Goal: Task Accomplishment & Management: Complete application form

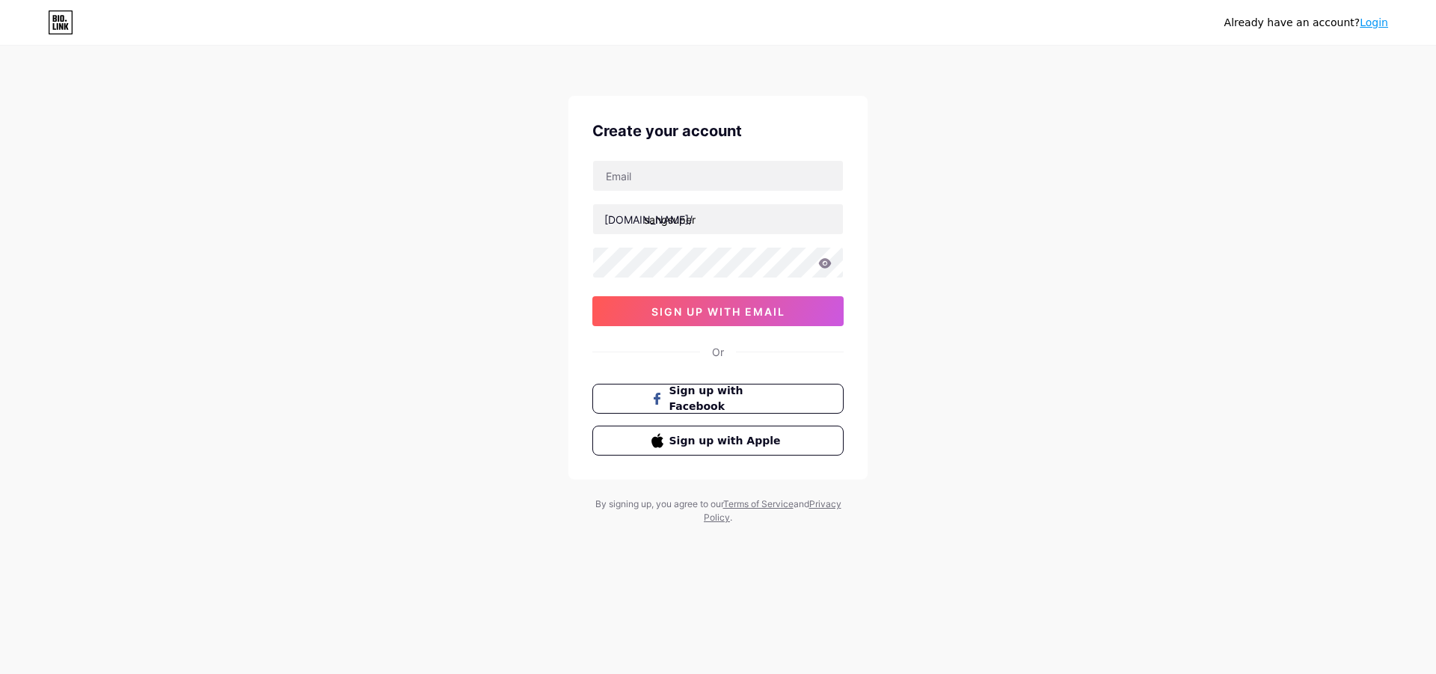
type input "[EMAIL_ADDRESS][DOMAIN_NAME]"
click at [827, 266] on icon at bounding box center [825, 263] width 13 height 10
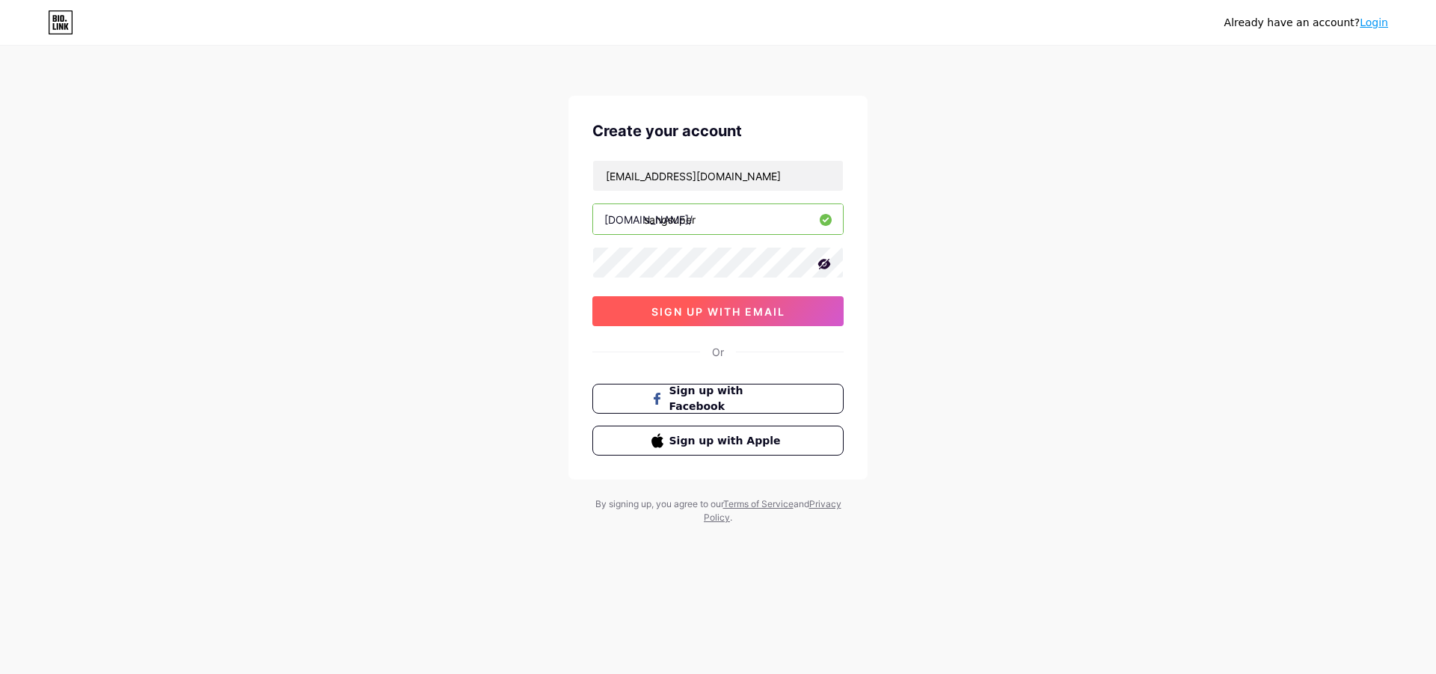
click at [773, 311] on span "sign up with email" at bounding box center [719, 311] width 134 height 13
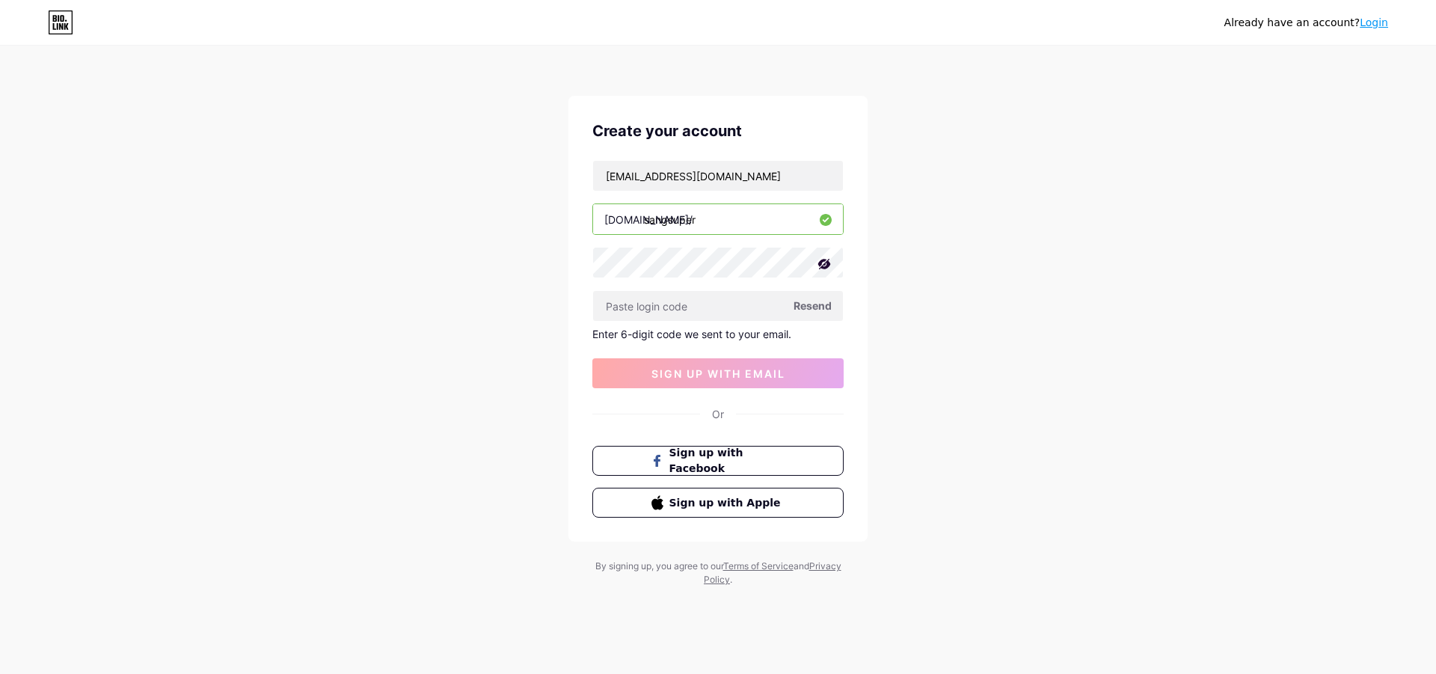
click at [821, 312] on span "Resend" at bounding box center [813, 306] width 38 height 16
click at [720, 320] on input "text" at bounding box center [718, 306] width 250 height 30
click at [807, 310] on span "Resend" at bounding box center [813, 306] width 38 height 16
click at [705, 304] on input "text" at bounding box center [718, 306] width 250 height 30
click at [719, 381] on button "sign up with email" at bounding box center [717, 373] width 251 height 30
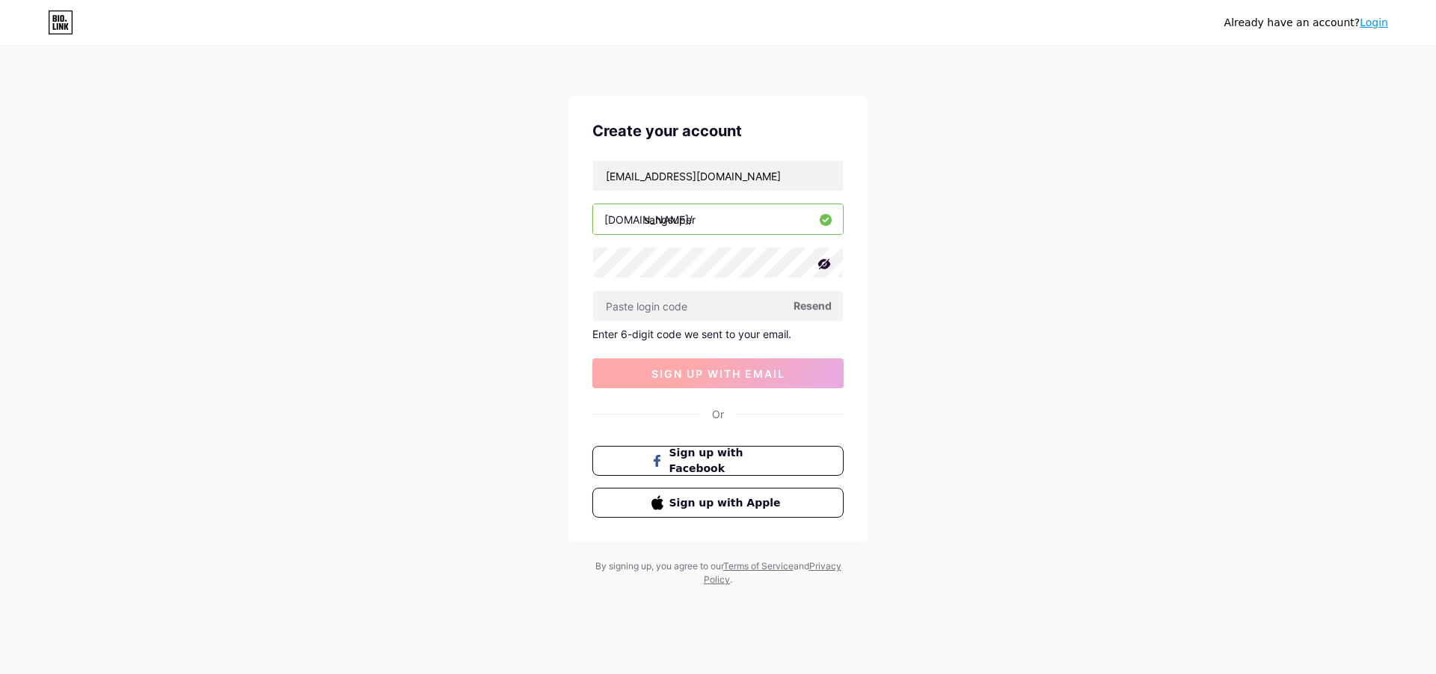
click at [719, 381] on button "sign up with email" at bounding box center [717, 373] width 251 height 30
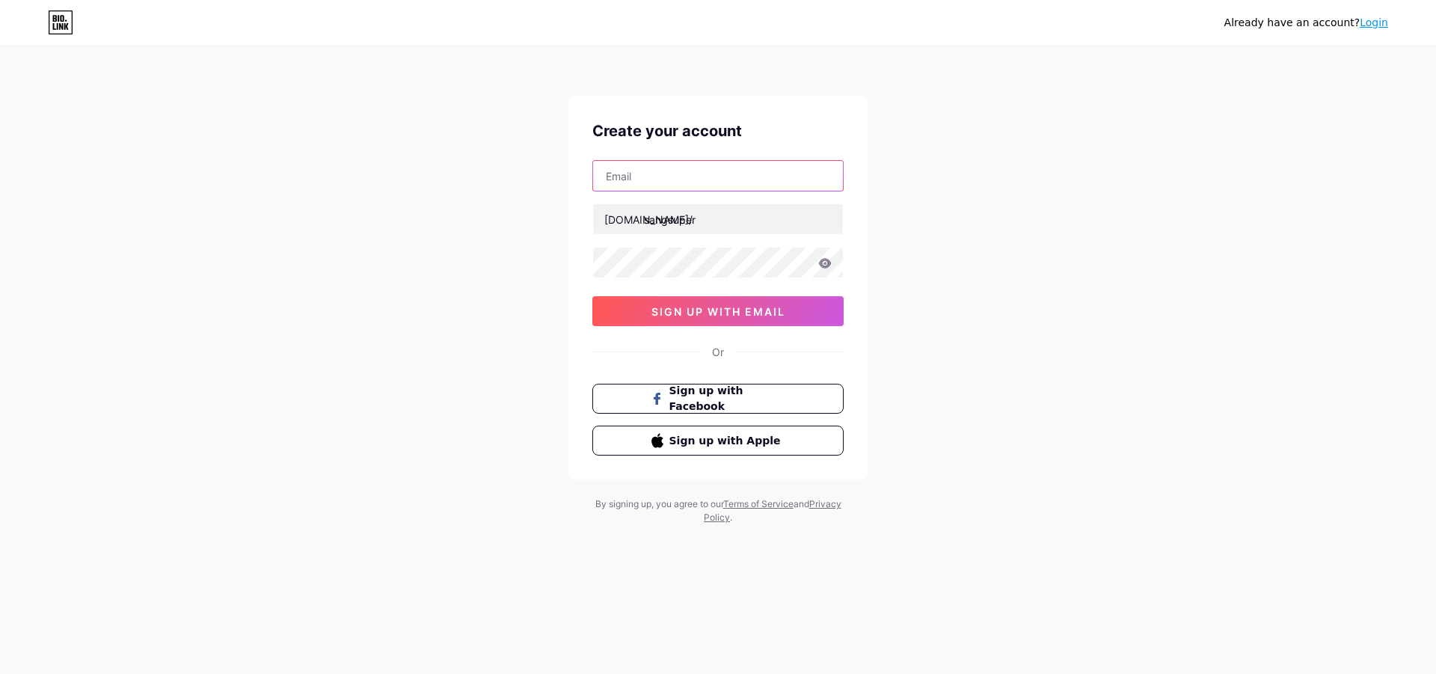
click at [663, 180] on input "text" at bounding box center [718, 176] width 250 height 30
type input "[EMAIL_ADDRESS][DOMAIN_NAME]"
click at [824, 261] on icon at bounding box center [824, 263] width 13 height 10
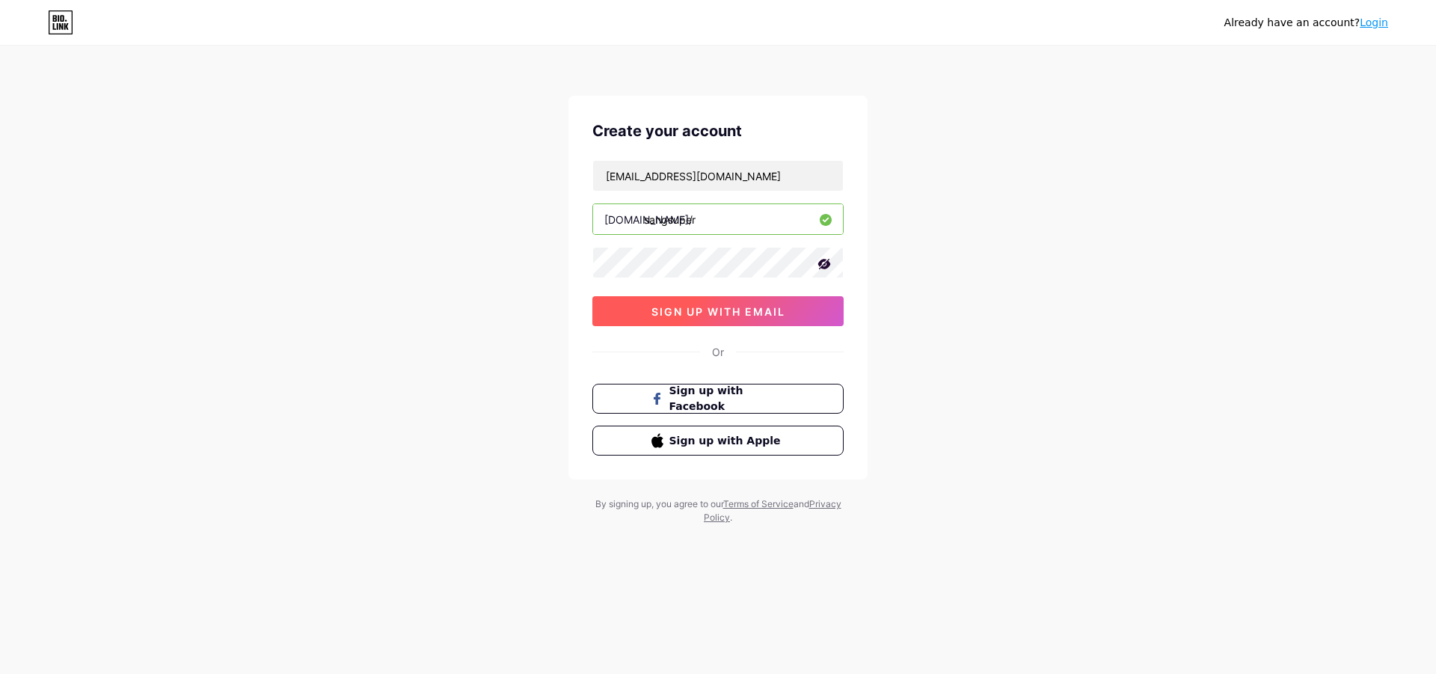
click at [742, 308] on span "sign up with email" at bounding box center [719, 311] width 134 height 13
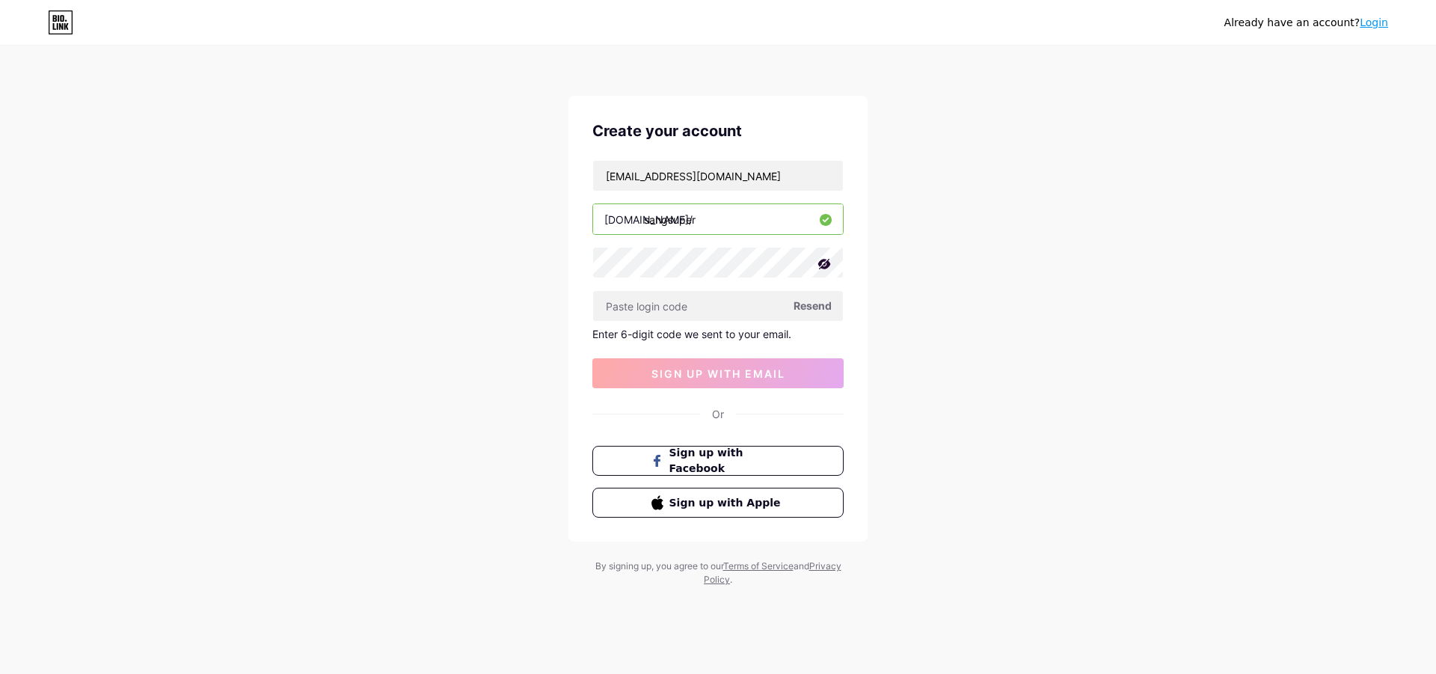
click at [815, 311] on span "Resend" at bounding box center [813, 306] width 38 height 16
click at [773, 307] on input "text" at bounding box center [718, 306] width 250 height 30
drag, startPoint x: 797, startPoint y: 337, endPoint x: 589, endPoint y: 334, distance: 208.7
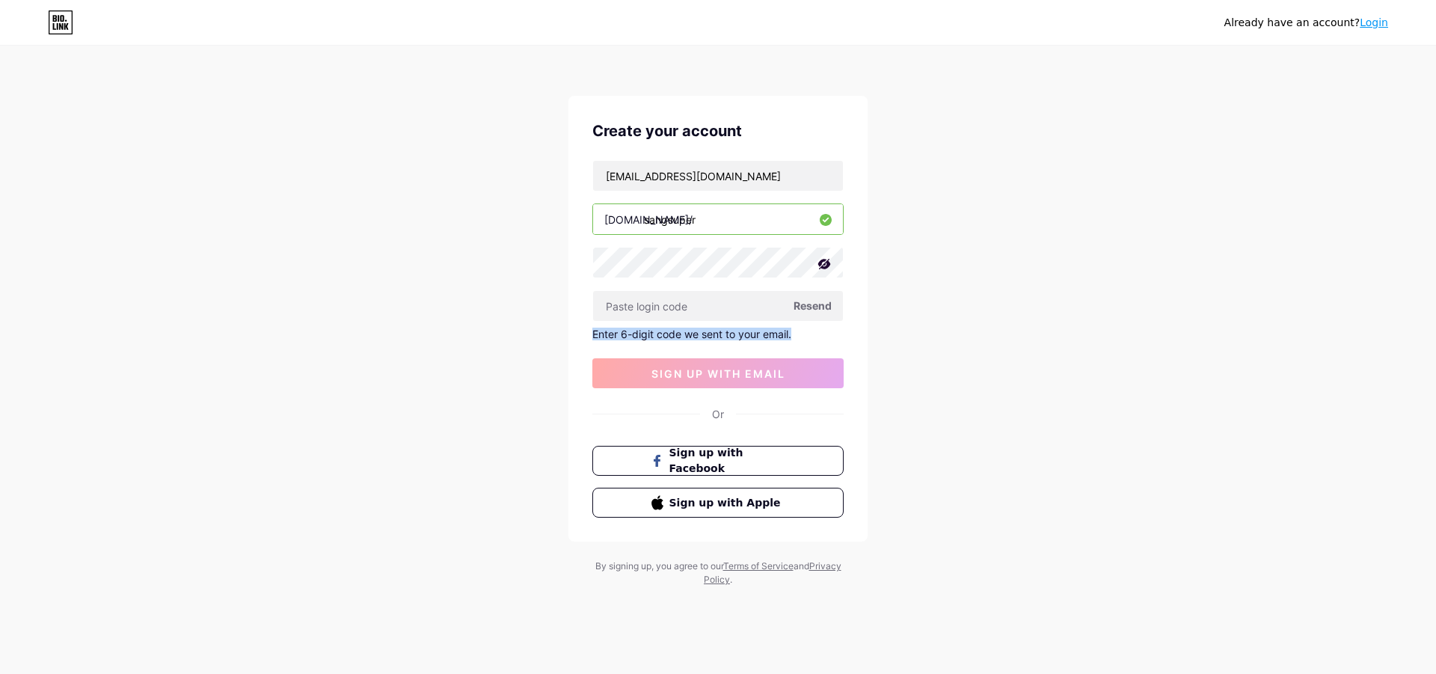
click at [589, 334] on div "Create your account [EMAIL_ADDRESS][DOMAIN_NAME] [DOMAIN_NAME]/ sangsuper Resen…" at bounding box center [718, 319] width 299 height 446
drag, startPoint x: 613, startPoint y: 346, endPoint x: 1128, endPoint y: 265, distance: 521.7
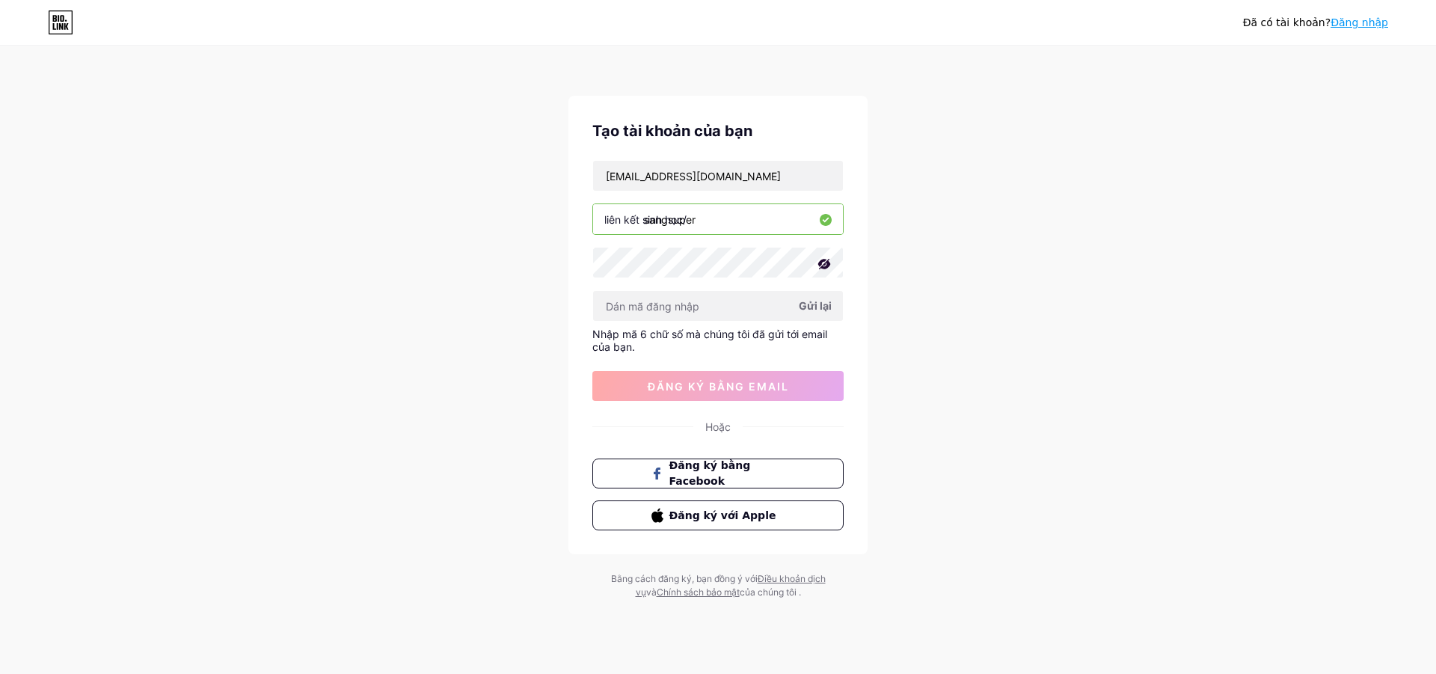
click at [1214, 224] on div "Đã có [PERSON_NAME]? Đăng nhập Tạo tài [PERSON_NAME] bạn [EMAIL_ADDRESS][DOMAIN…" at bounding box center [718, 323] width 1436 height 647
click at [753, 318] on input "text" at bounding box center [718, 306] width 250 height 30
click at [815, 310] on font "Gửi lại" at bounding box center [815, 305] width 33 height 13
click at [739, 344] on div "Nhập mã 6 chữ số mà chúng tôi đã gửi tới email của bạn." at bounding box center [717, 340] width 251 height 25
click at [724, 311] on input "text" at bounding box center [718, 306] width 250 height 30
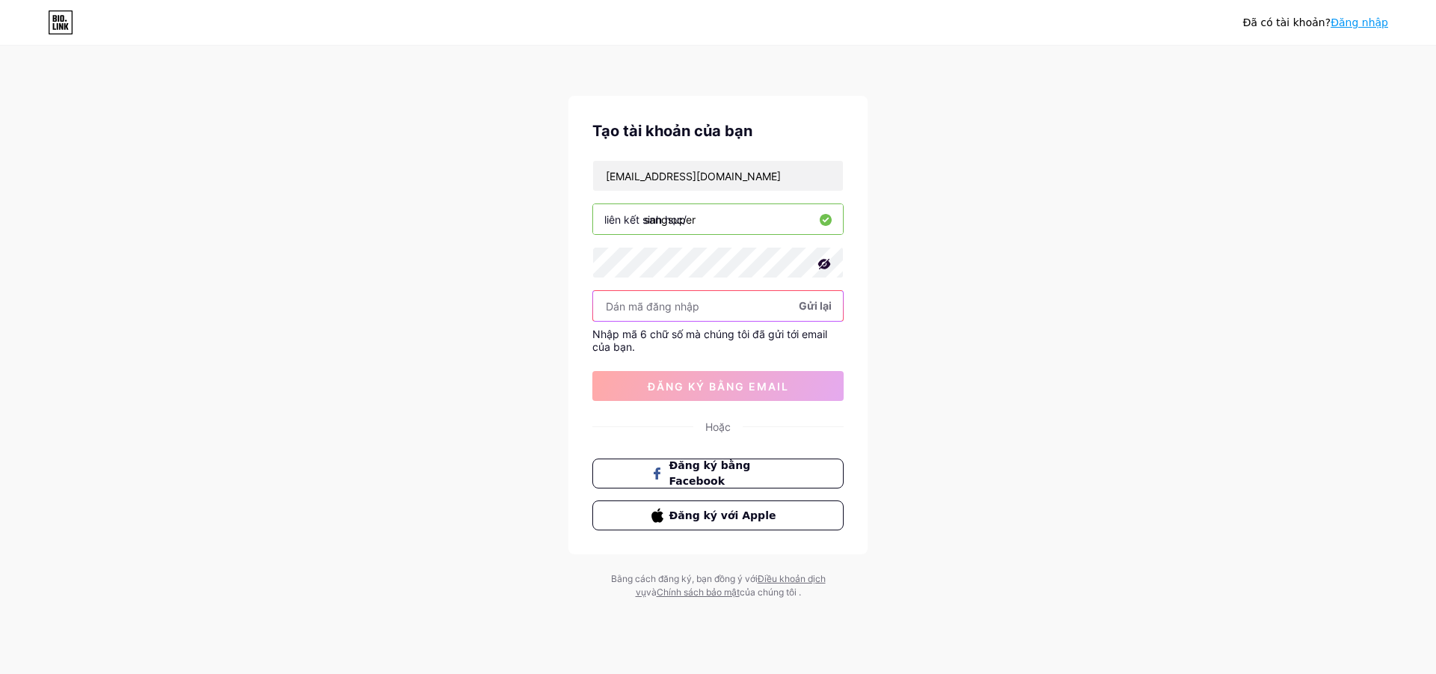
click at [724, 311] on input "text" at bounding box center [718, 306] width 250 height 30
click at [822, 310] on font "Gửi lại" at bounding box center [815, 305] width 33 height 13
